Goal: Book appointment/travel/reservation

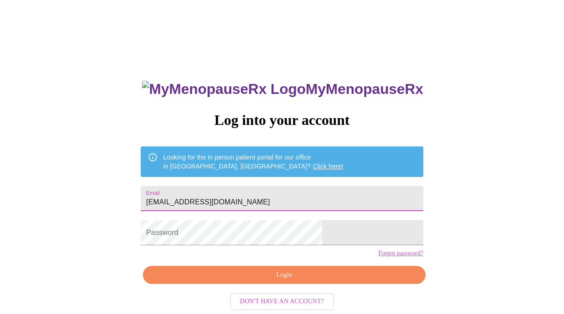
type input "[EMAIL_ADDRESS][DOMAIN_NAME]"
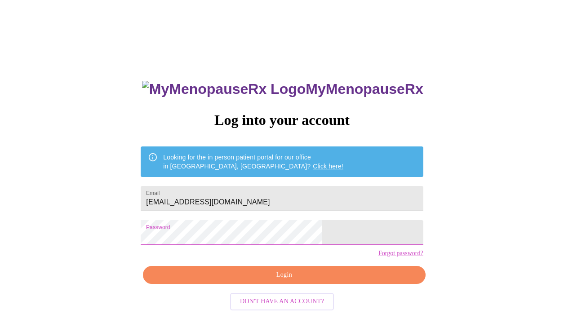
click at [257, 281] on span "Login" at bounding box center [283, 274] width 261 height 11
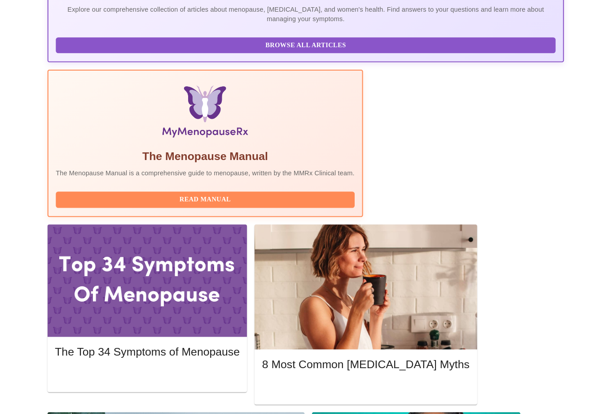
scroll to position [242, 0]
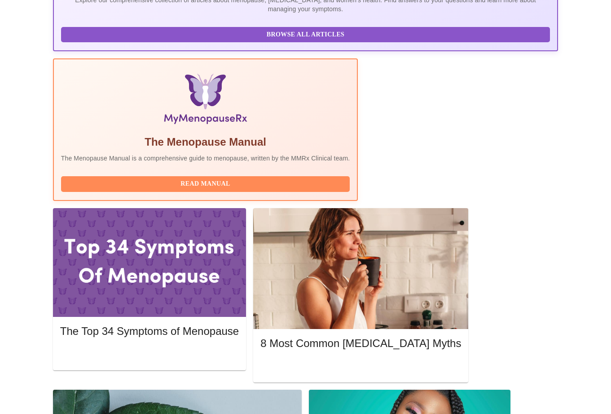
drag, startPoint x: 165, startPoint y: 123, endPoint x: 212, endPoint y: 123, distance: 46.7
copy h3 "APRN FNP-C"
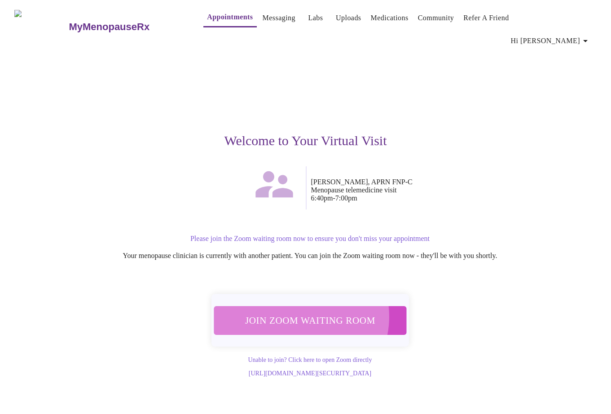
click at [301, 312] on span "Join Zoom Waiting Room" at bounding box center [310, 320] width 170 height 17
